Goal: Task Accomplishment & Management: Use online tool/utility

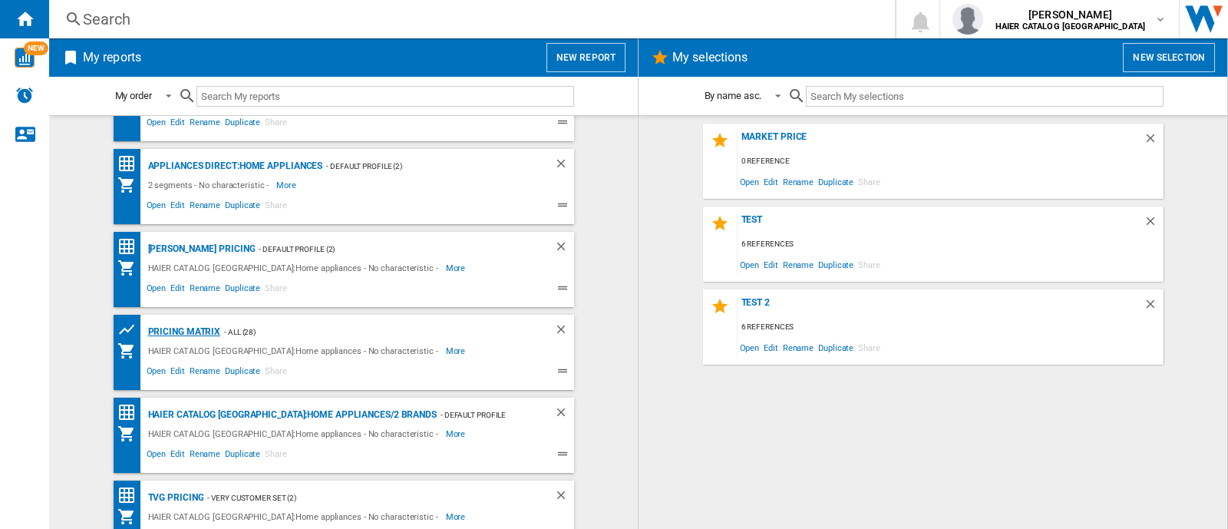
scroll to position [84, 0]
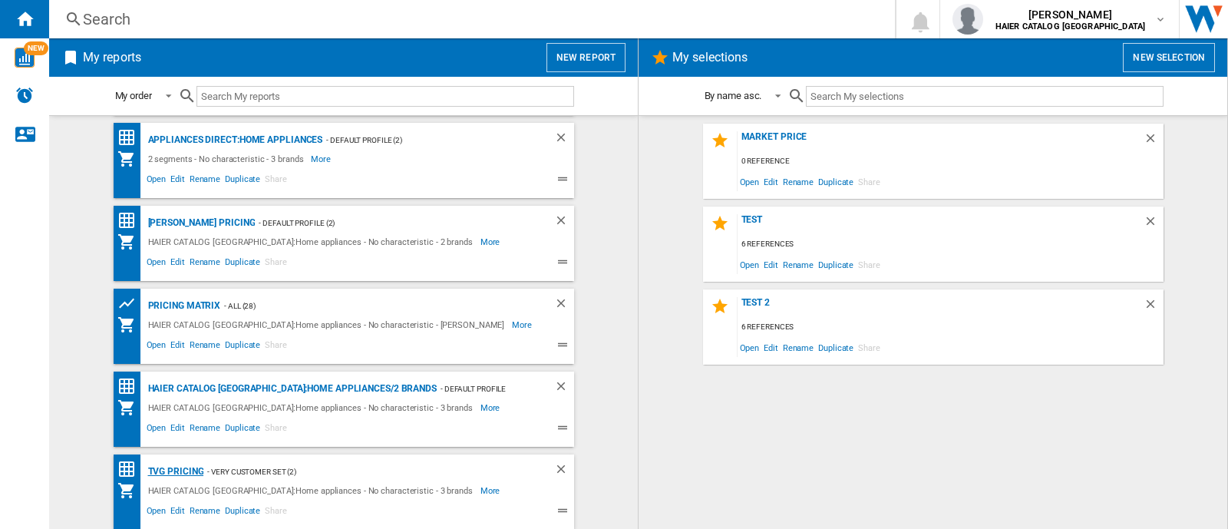
click at [173, 467] on div "TVG Pricing" at bounding box center [174, 471] width 60 height 19
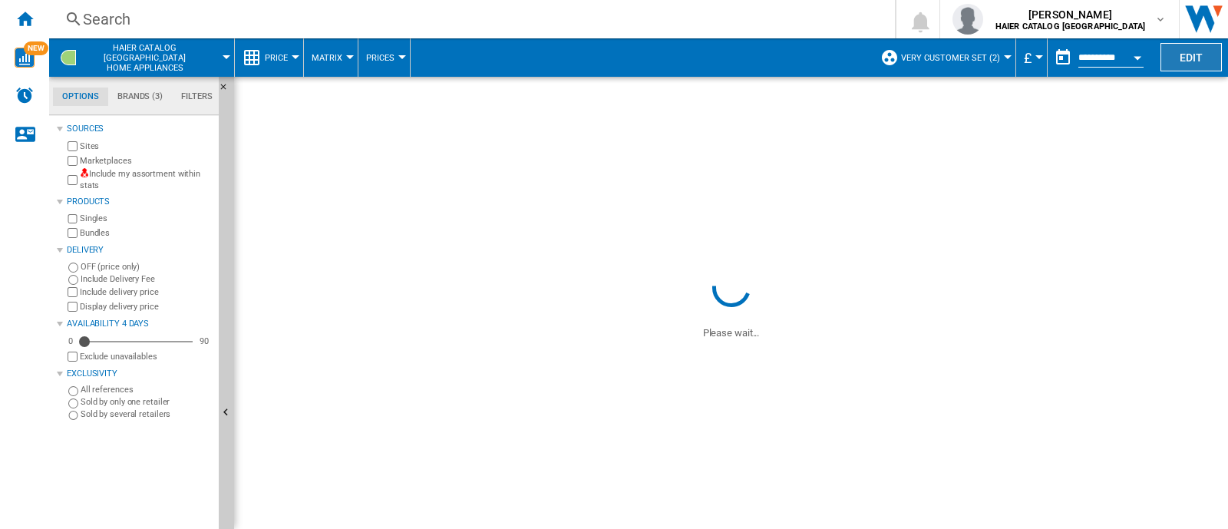
click at [1183, 63] on button "Edit" at bounding box center [1190, 57] width 61 height 28
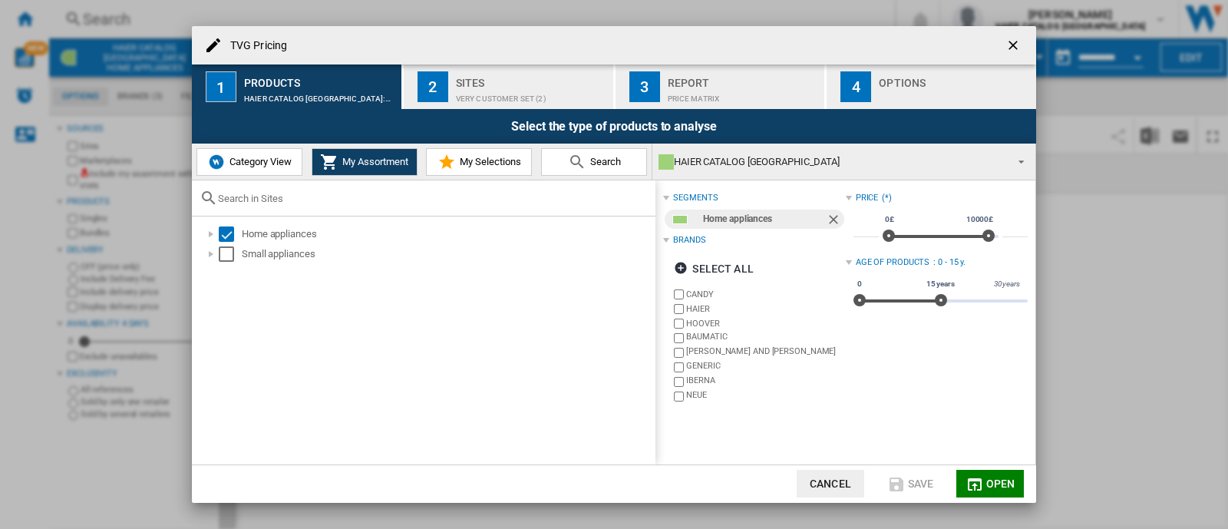
click at [253, 162] on span "Category View" at bounding box center [259, 162] width 66 height 12
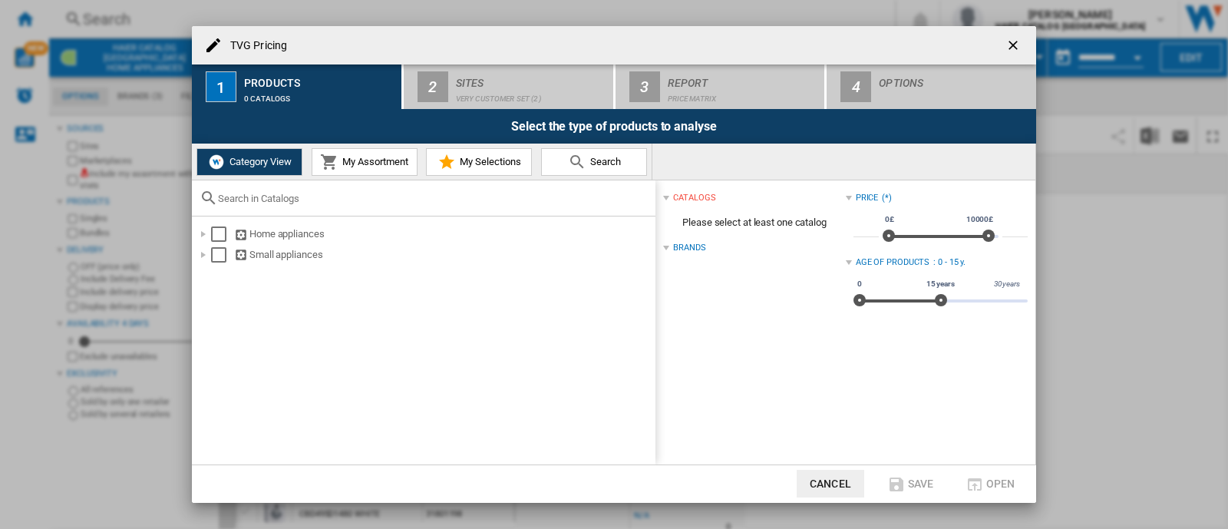
click at [372, 166] on span "My Assortment" at bounding box center [373, 162] width 70 height 12
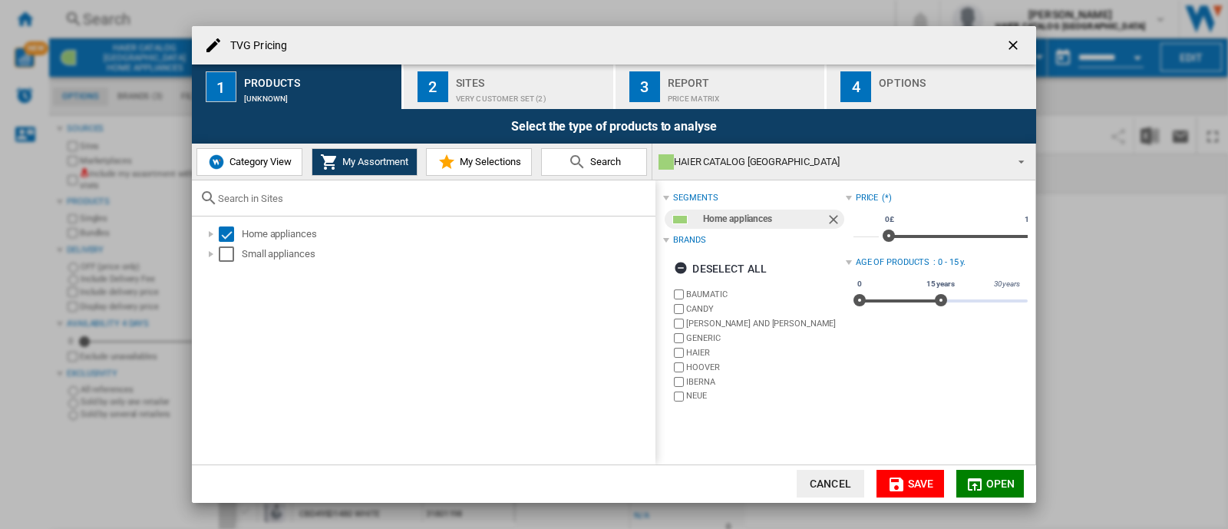
click at [479, 167] on span "My Selections" at bounding box center [488, 162] width 65 height 12
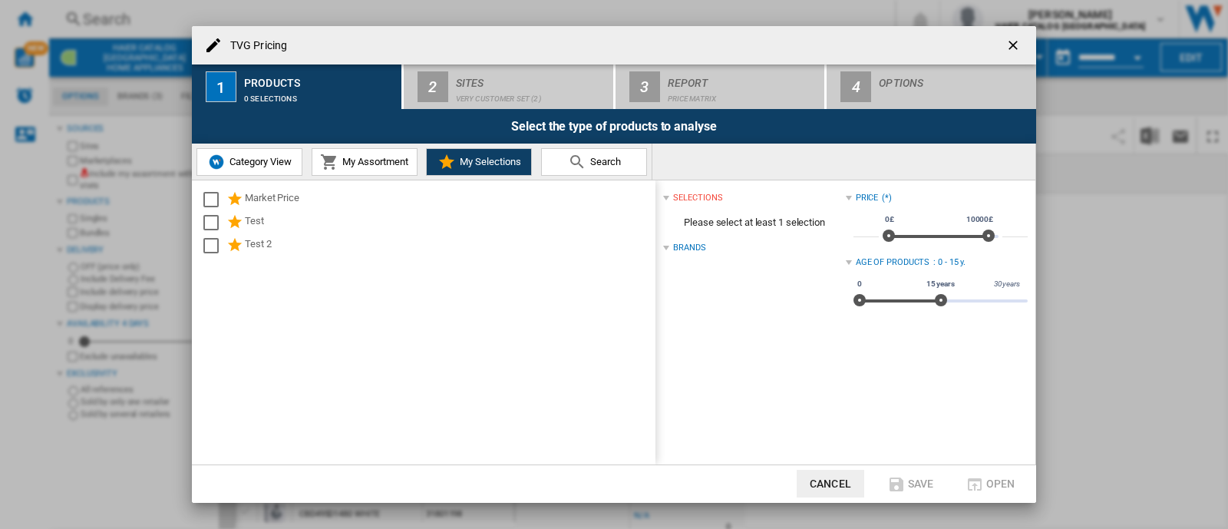
click at [594, 163] on span "Search" at bounding box center [603, 162] width 35 height 12
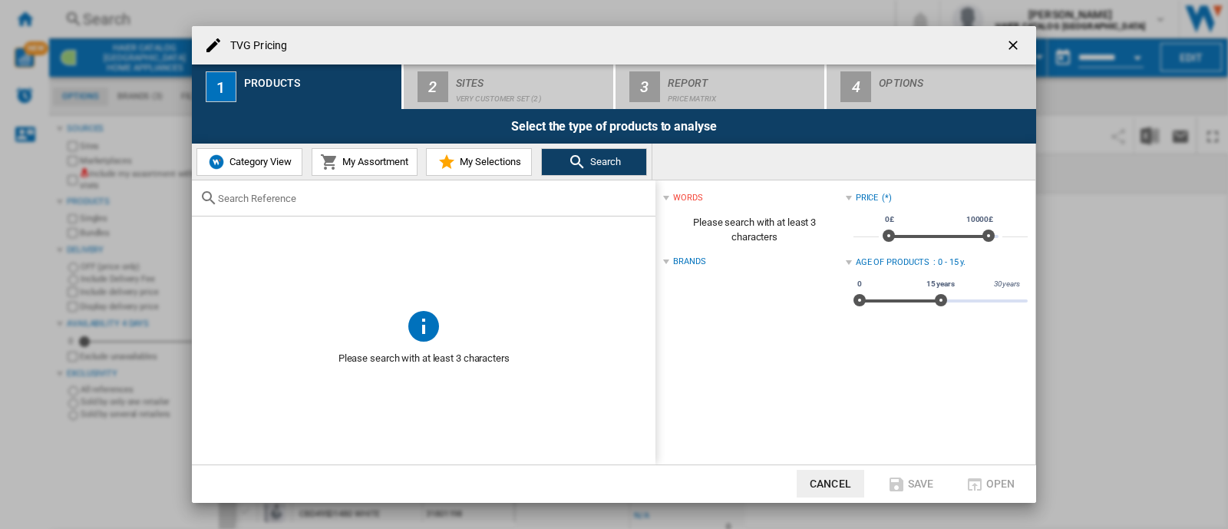
click at [372, 156] on span "My Assortment" at bounding box center [373, 162] width 70 height 12
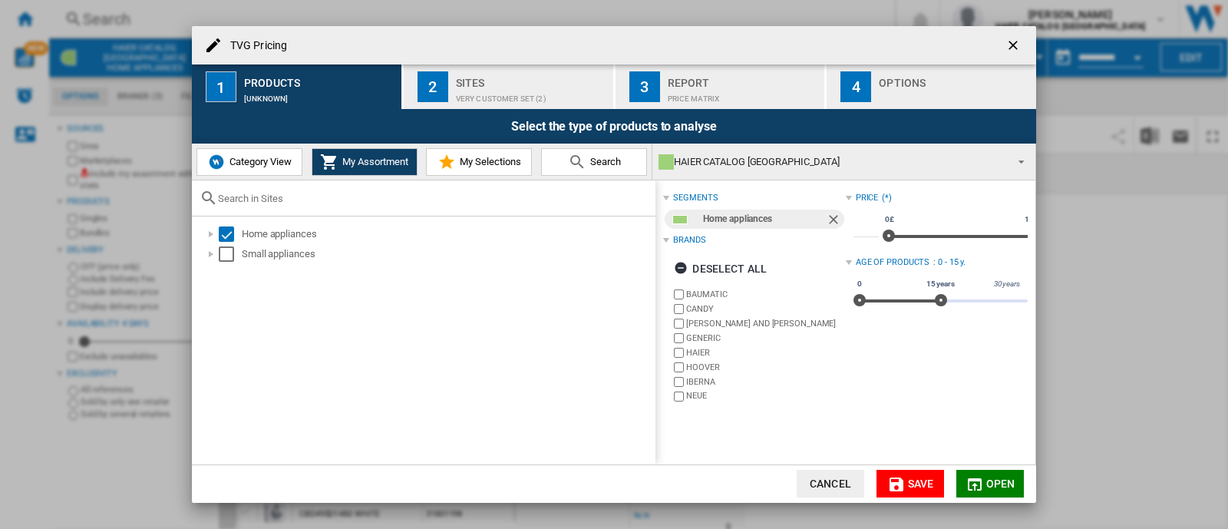
click at [512, 168] on button "My Selections" at bounding box center [479, 162] width 106 height 28
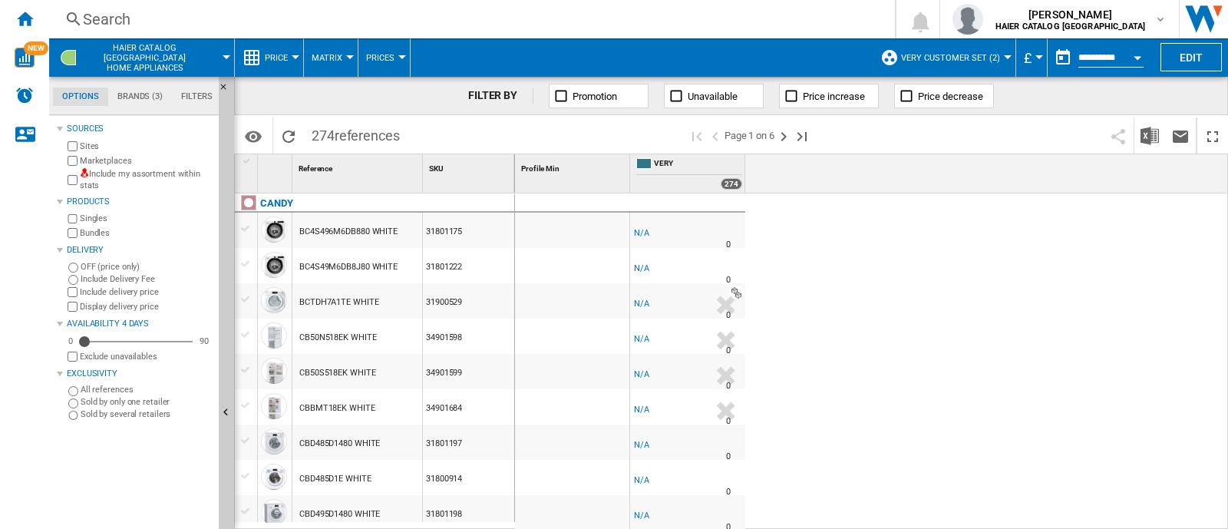
click at [137, 47] on span "HAIER CATALOG UK Home appliances" at bounding box center [144, 58] width 120 height 30
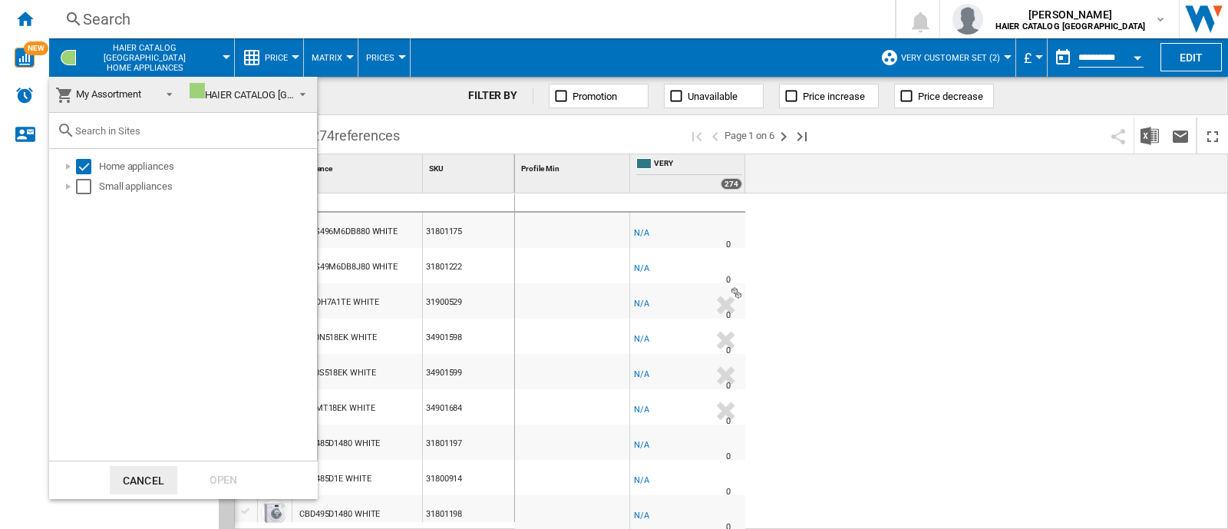
click at [252, 101] on span "HAIER CATALOG [GEOGRAPHIC_DATA]" at bounding box center [242, 94] width 105 height 23
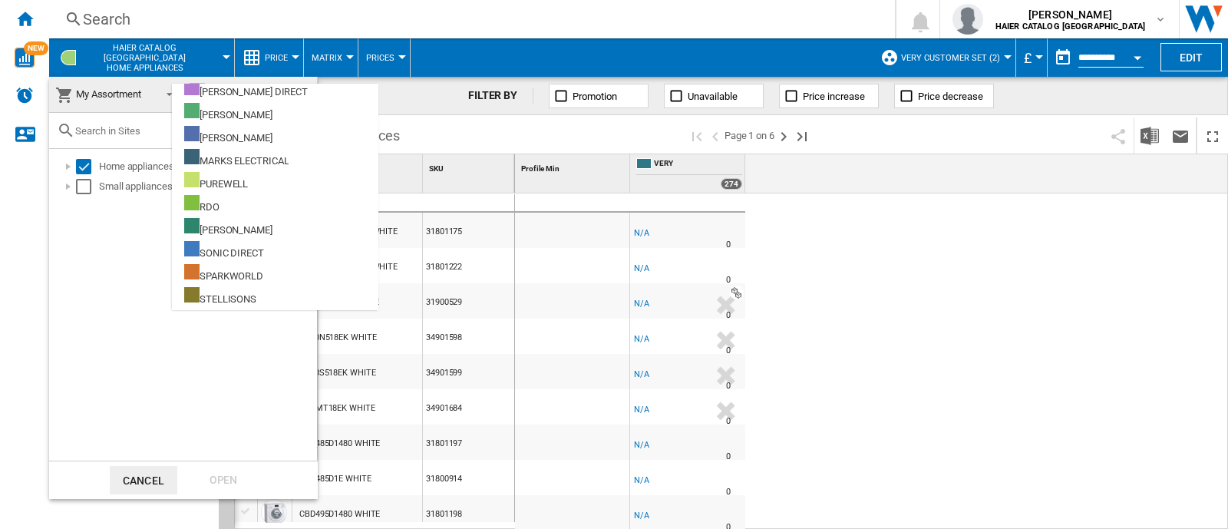
scroll to position [418, 0]
